Goal: Check status: Check status

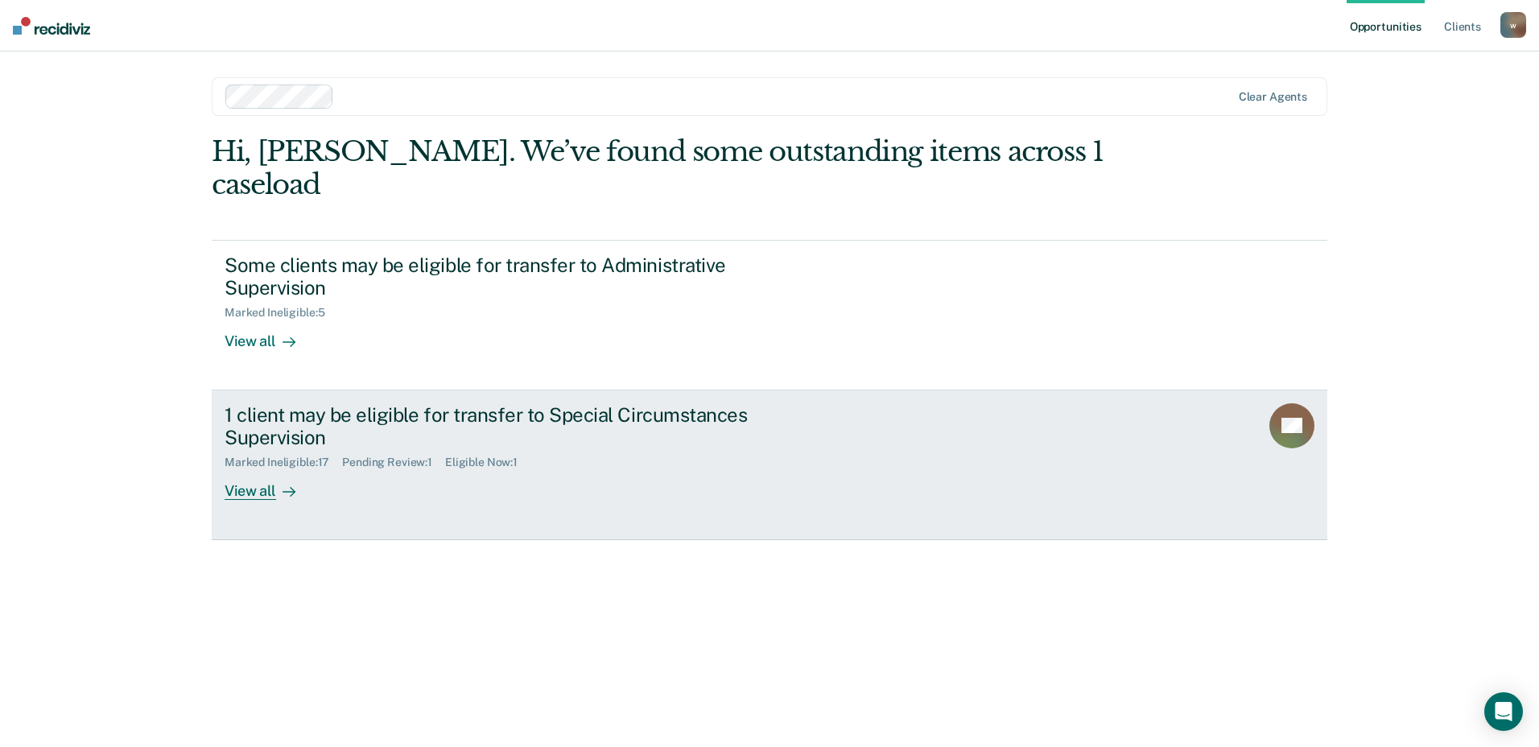
click at [254, 469] on div "View all" at bounding box center [270, 484] width 90 height 31
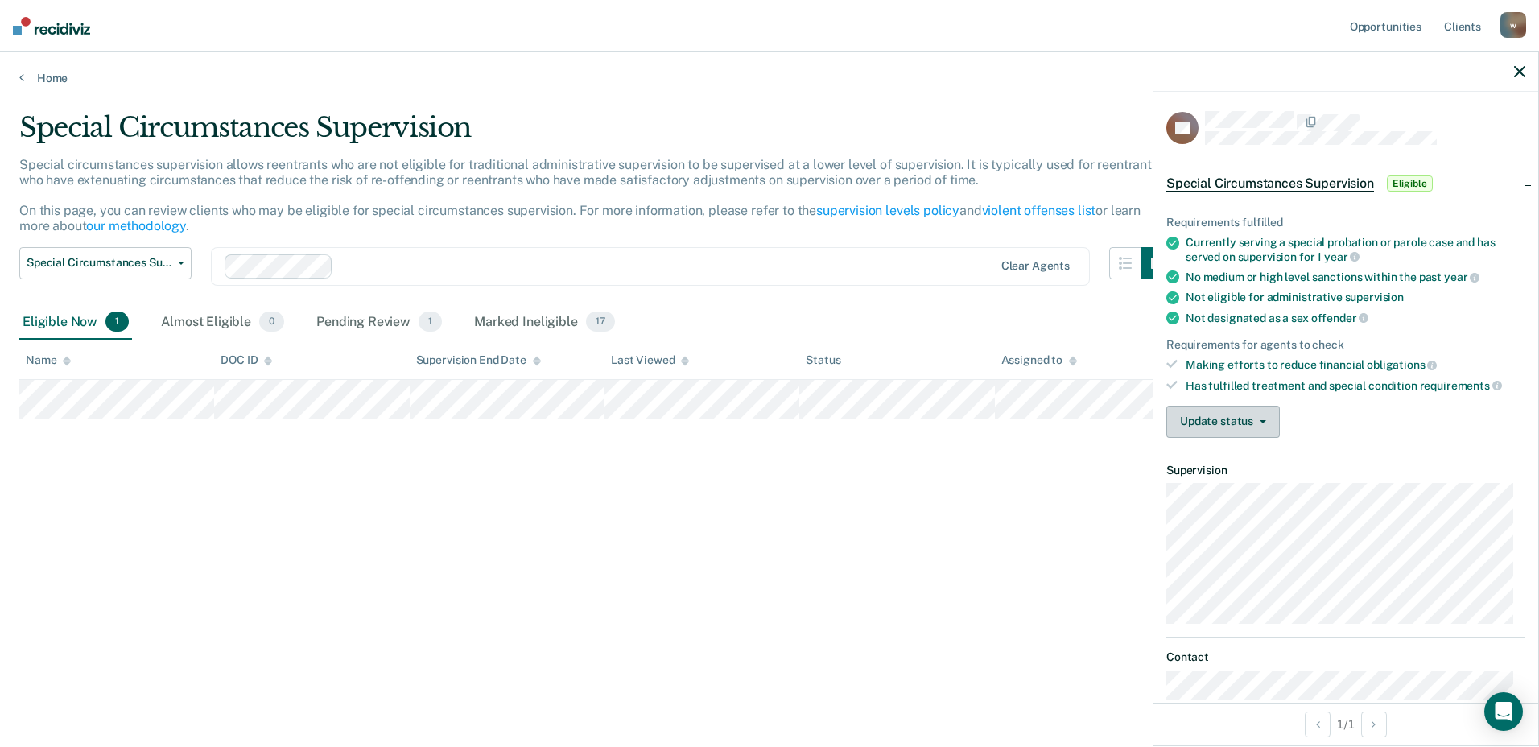
click at [1266, 420] on button "Update status" at bounding box center [1222, 422] width 113 height 32
click at [1044, 616] on div "Special Circumstances Supervision Special circumstances supervision allows reen…" at bounding box center [769, 368] width 1500 height 515
click at [16, 79] on div "Home" at bounding box center [769, 69] width 1539 height 34
click at [23, 76] on icon at bounding box center [21, 77] width 5 height 13
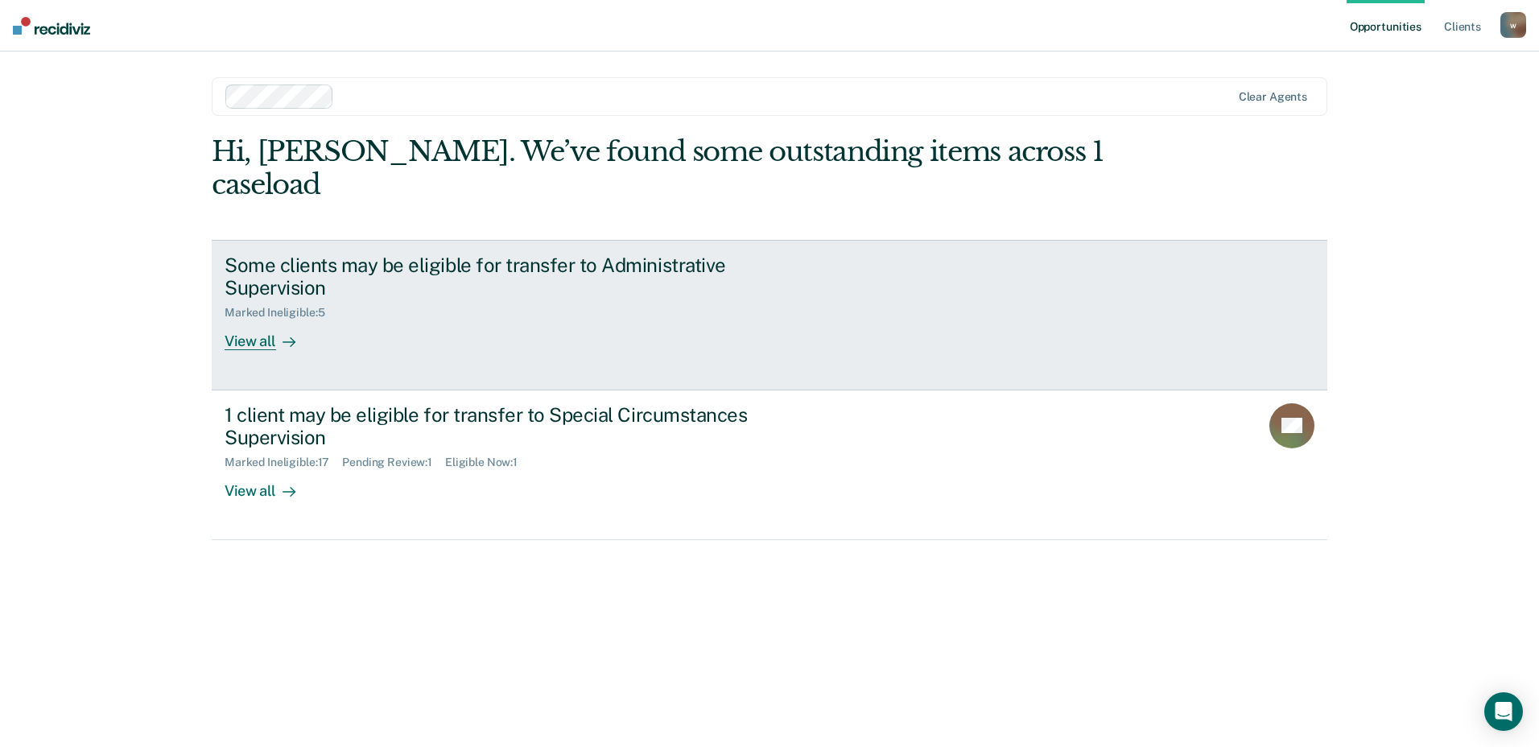
click at [247, 320] on div "View all" at bounding box center [270, 335] width 90 height 31
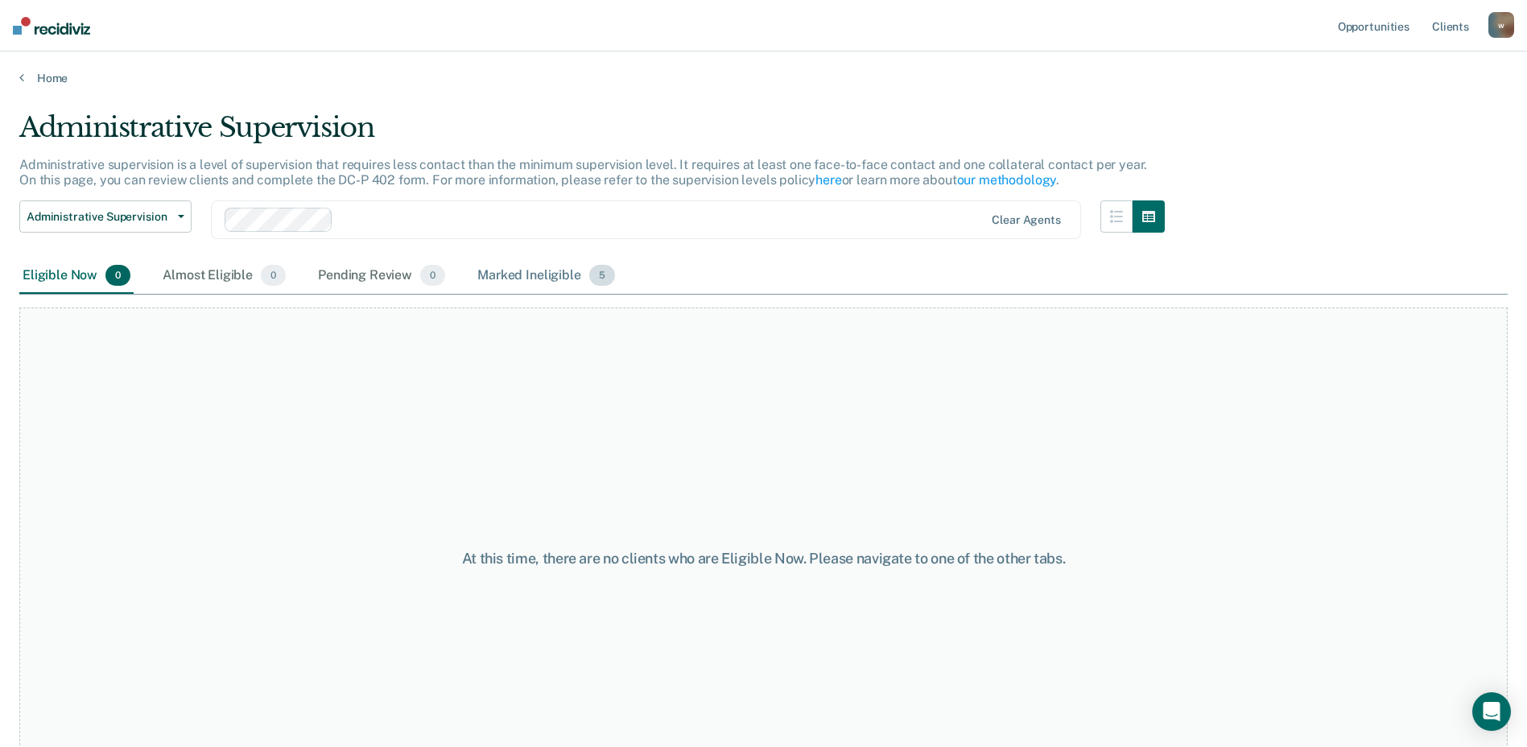
click at [546, 278] on div "Marked Ineligible 5" at bounding box center [546, 275] width 144 height 35
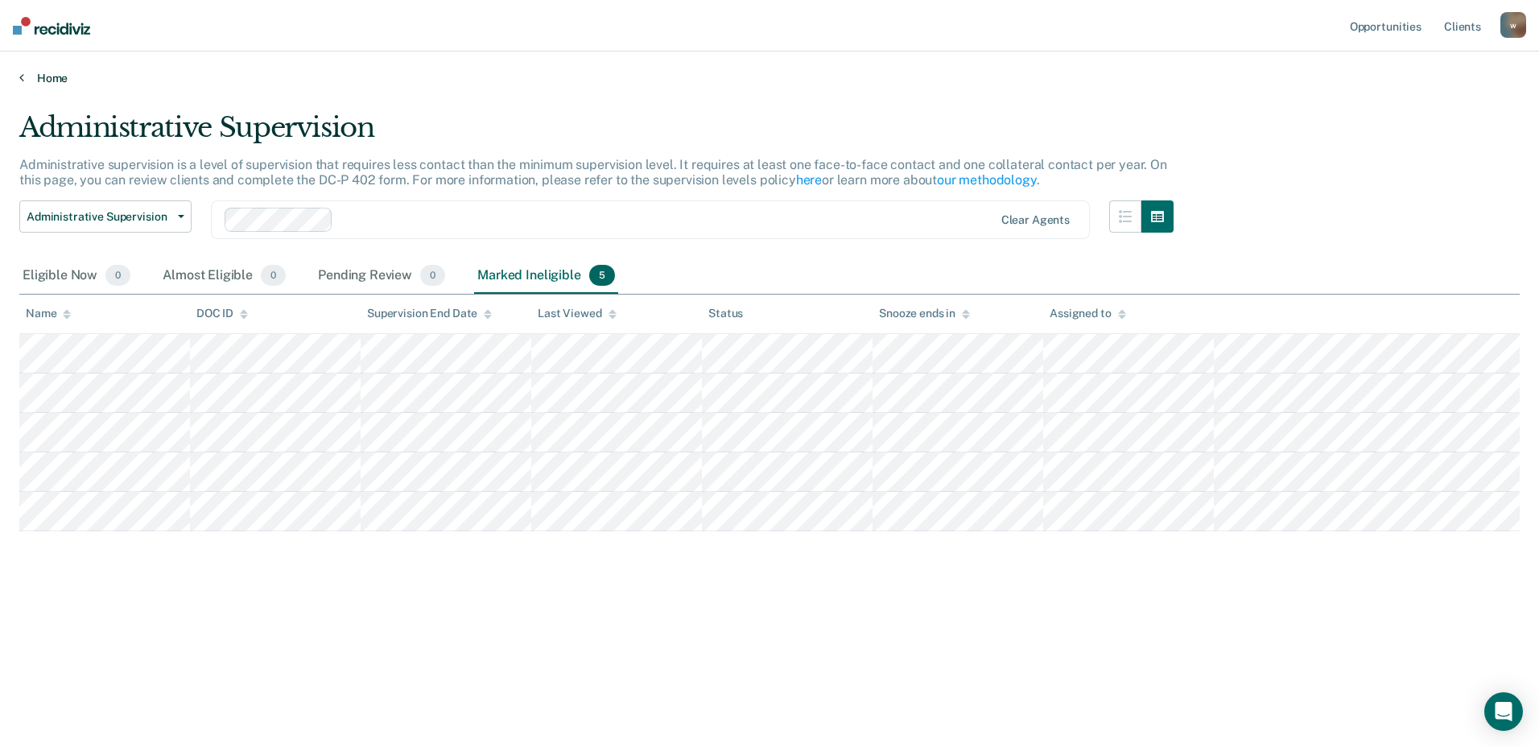
click at [24, 79] on link "Home" at bounding box center [769, 78] width 1500 height 14
